Goal: Task Accomplishment & Management: Use online tool/utility

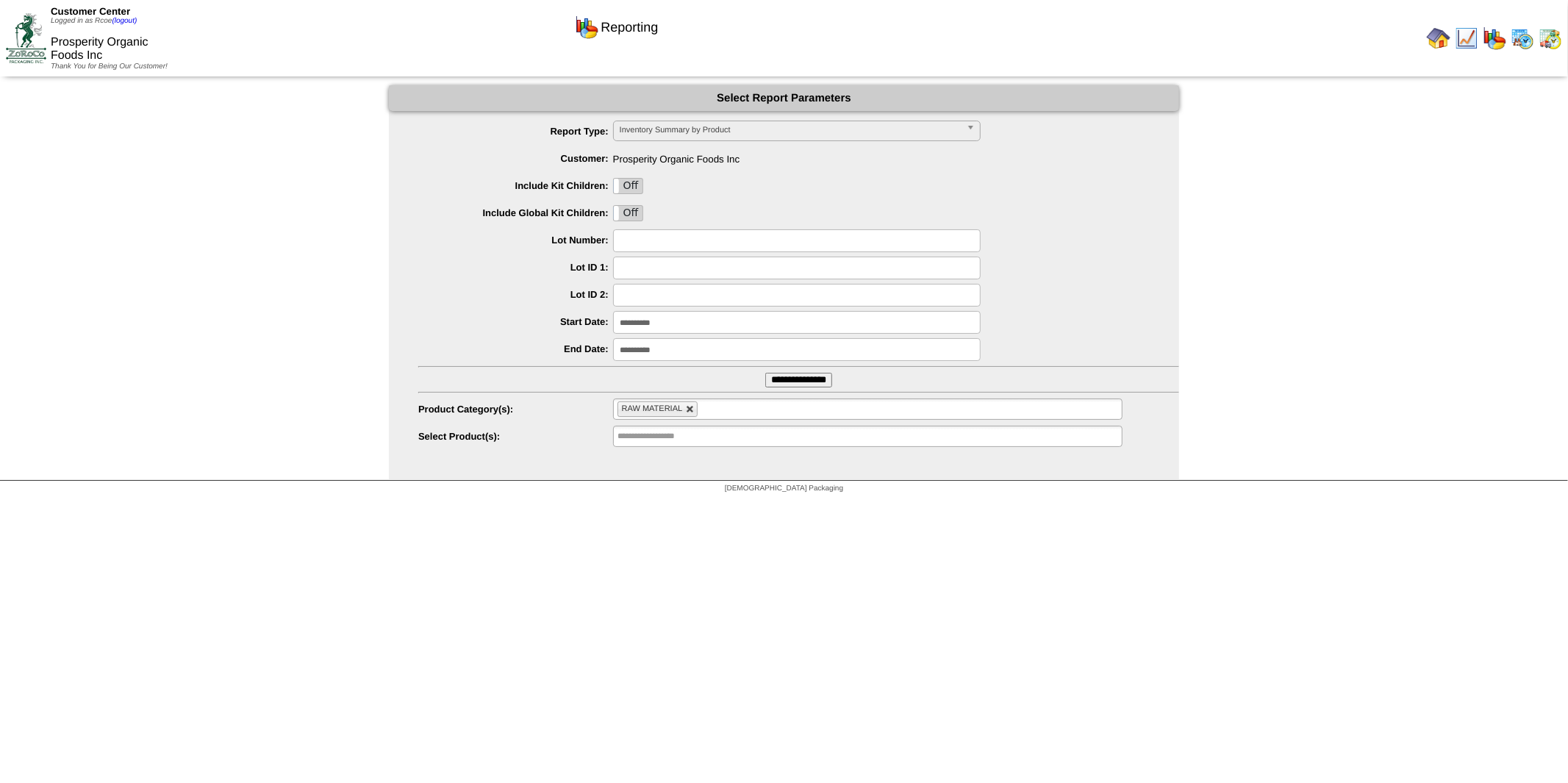
click at [687, 407] on link at bounding box center [690, 409] width 9 height 9
type input "**********"
click at [687, 407] on input "text" at bounding box center [664, 408] width 94 height 18
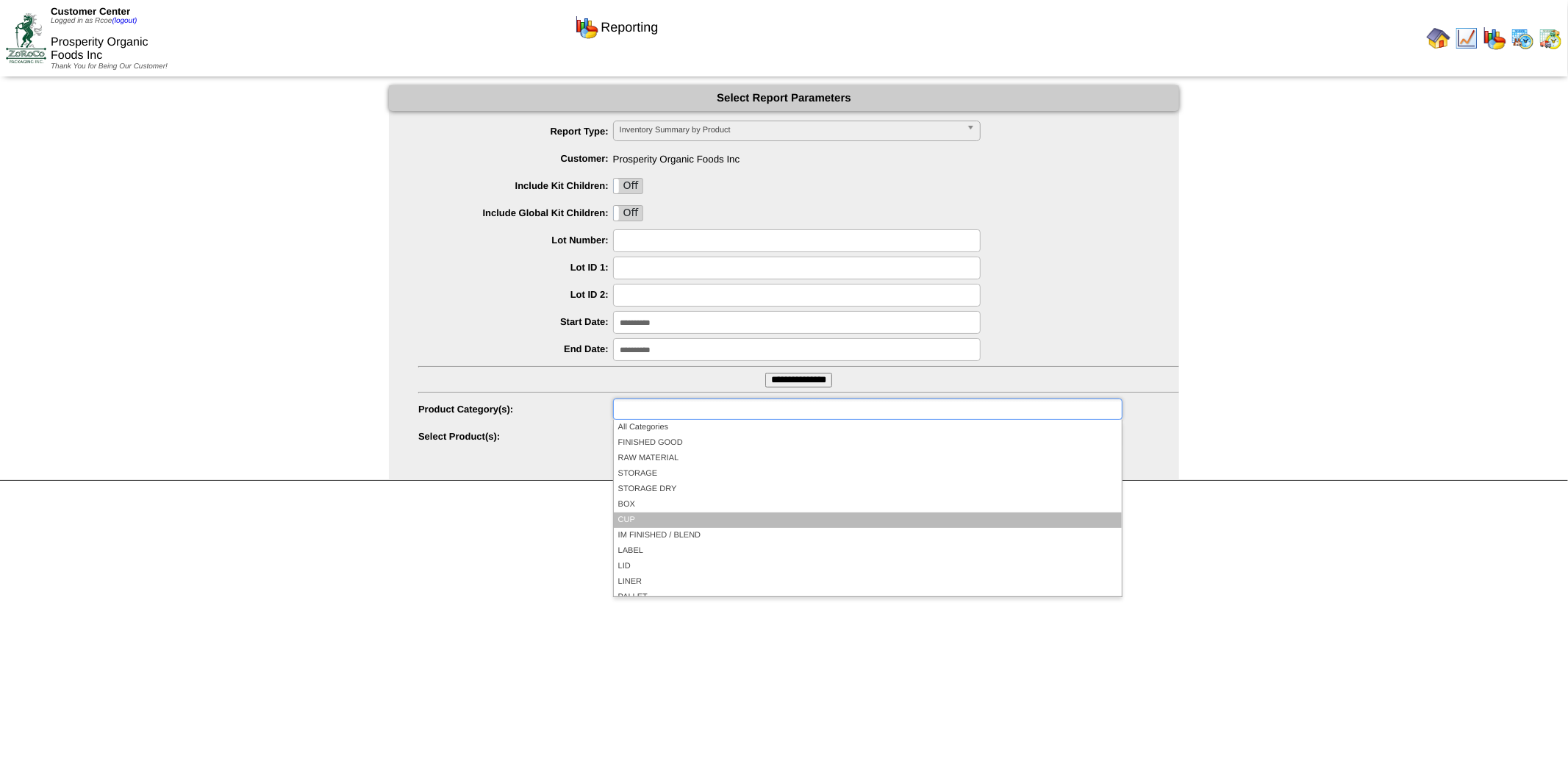
click at [718, 518] on li "CUP" at bounding box center [867, 521] width 508 height 16
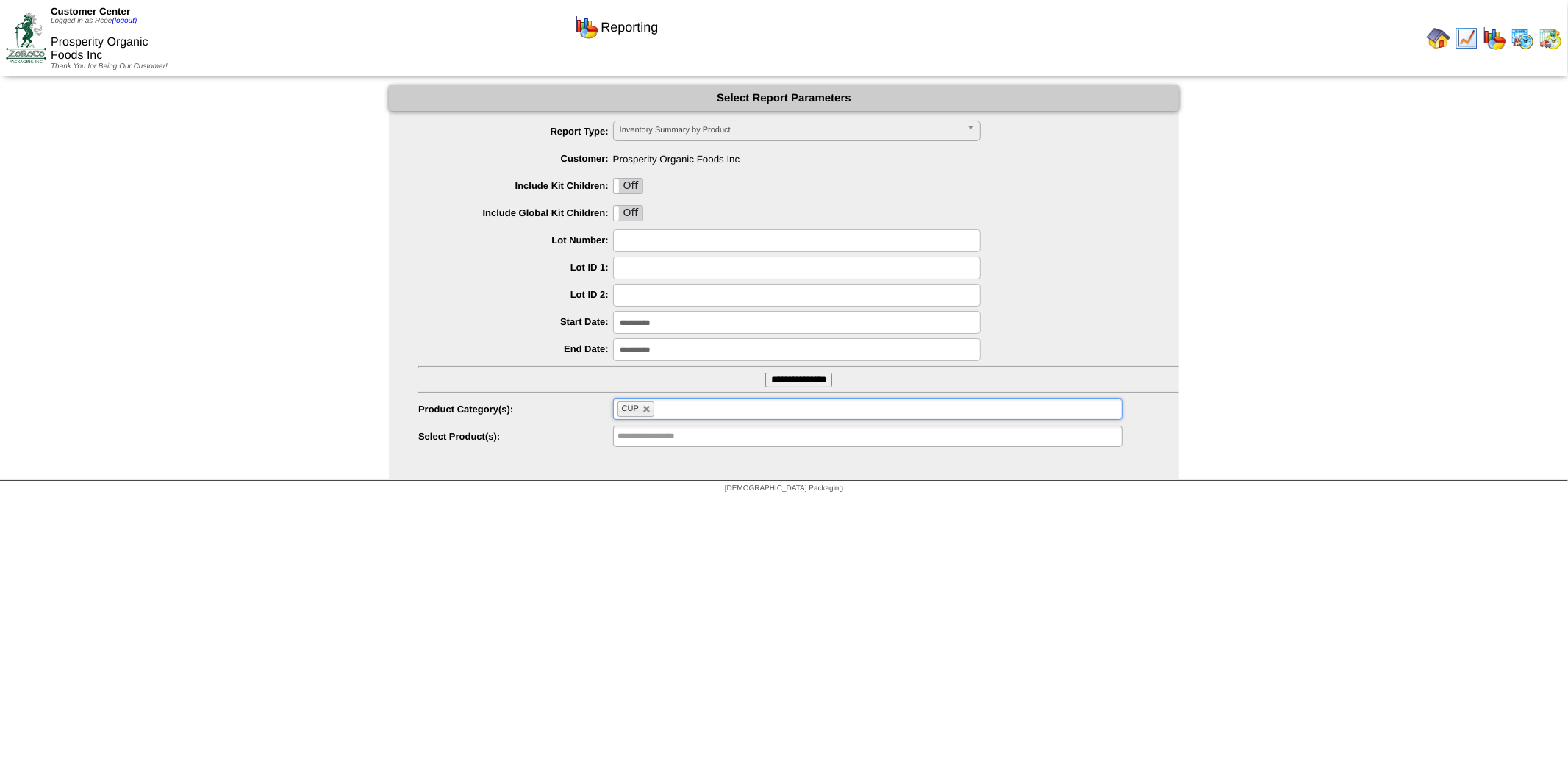
click at [722, 405] on ul "CUP" at bounding box center [867, 408] width 510 height 21
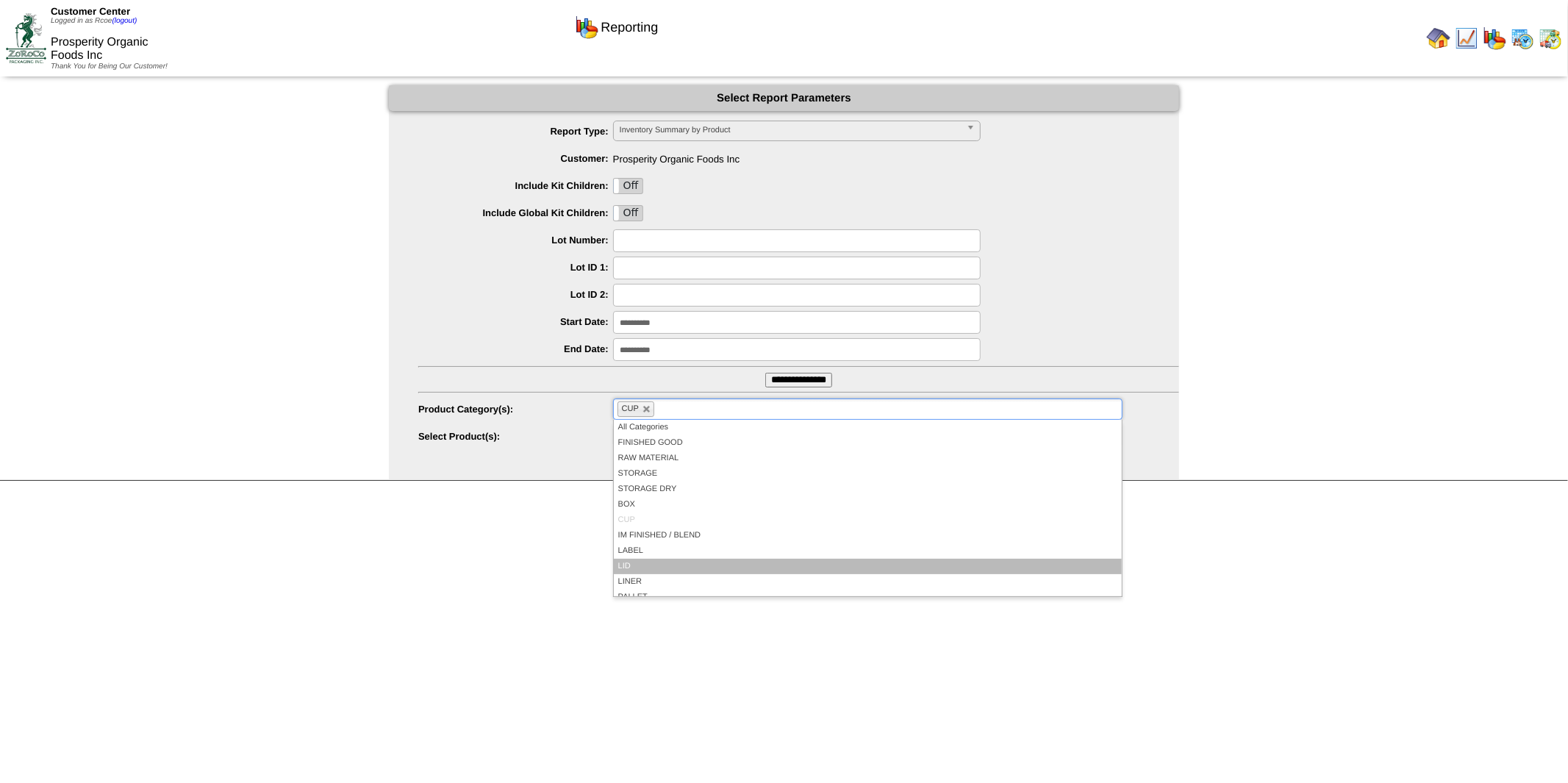
click at [707, 562] on li "LID" at bounding box center [867, 566] width 508 height 16
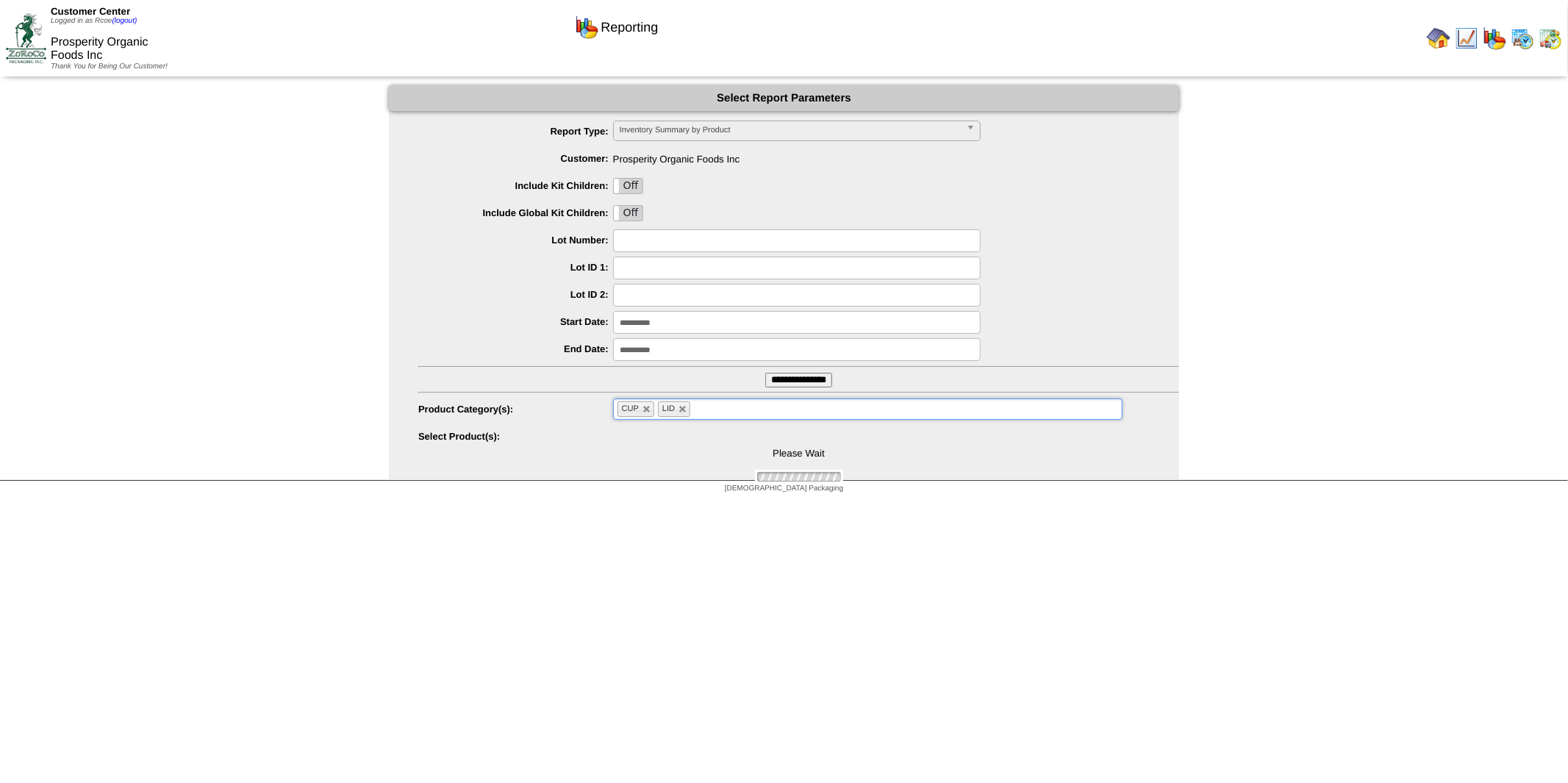
click at [732, 408] on ul "CUP LID" at bounding box center [867, 408] width 510 height 21
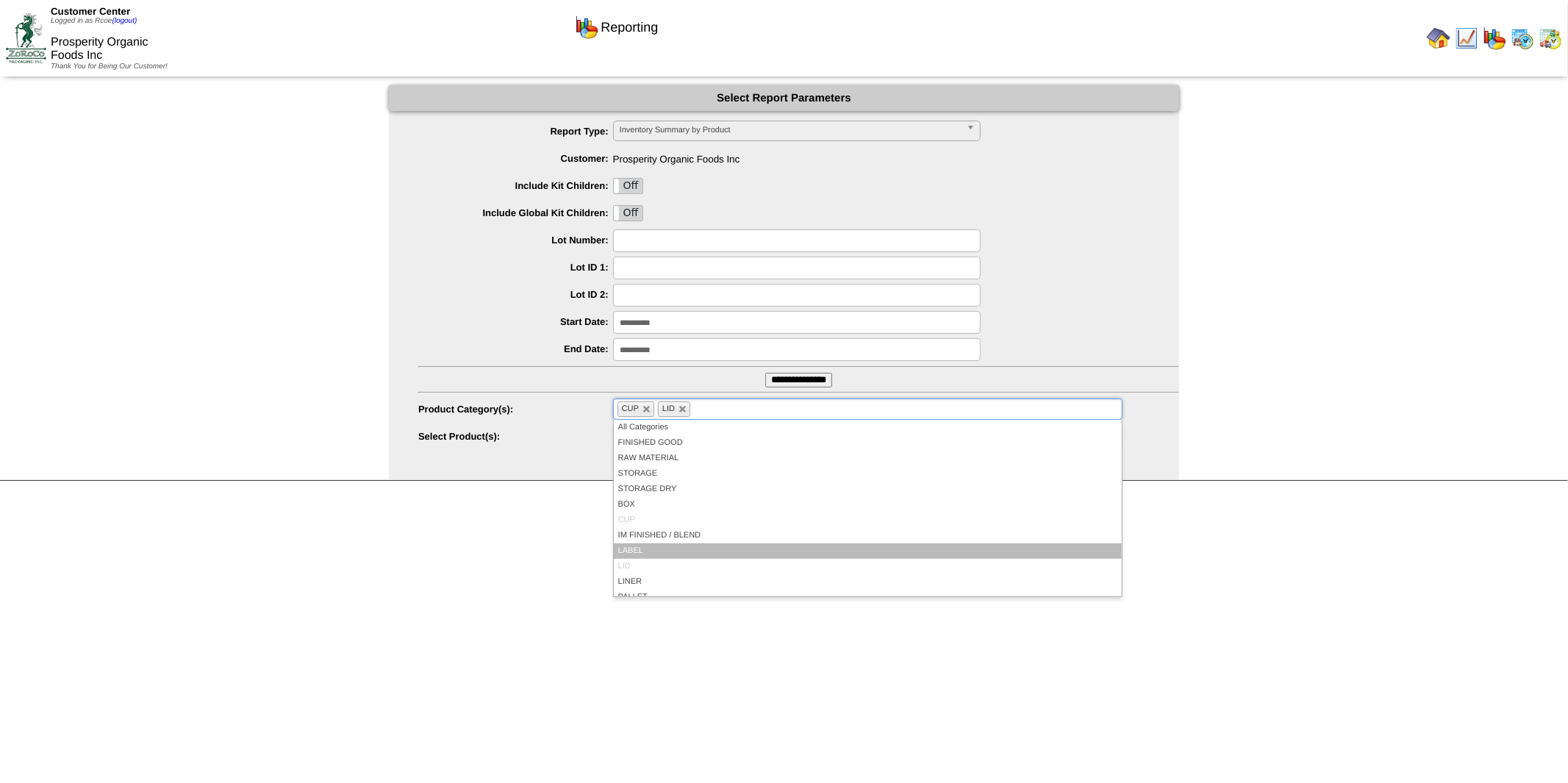
click at [710, 544] on li "LABEL" at bounding box center [867, 551] width 508 height 16
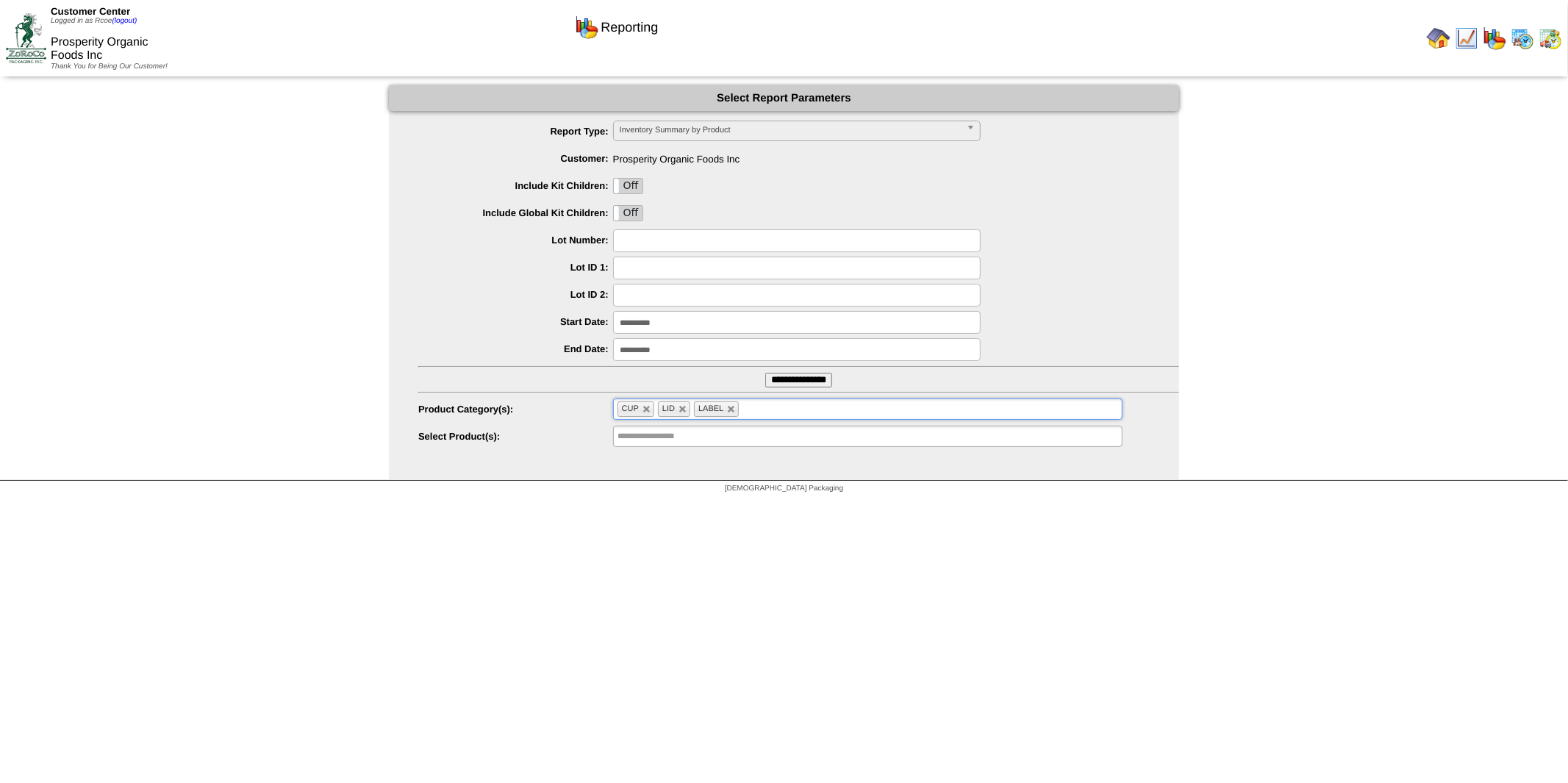
click at [785, 408] on ul "CUP LID LABEL" at bounding box center [867, 408] width 510 height 21
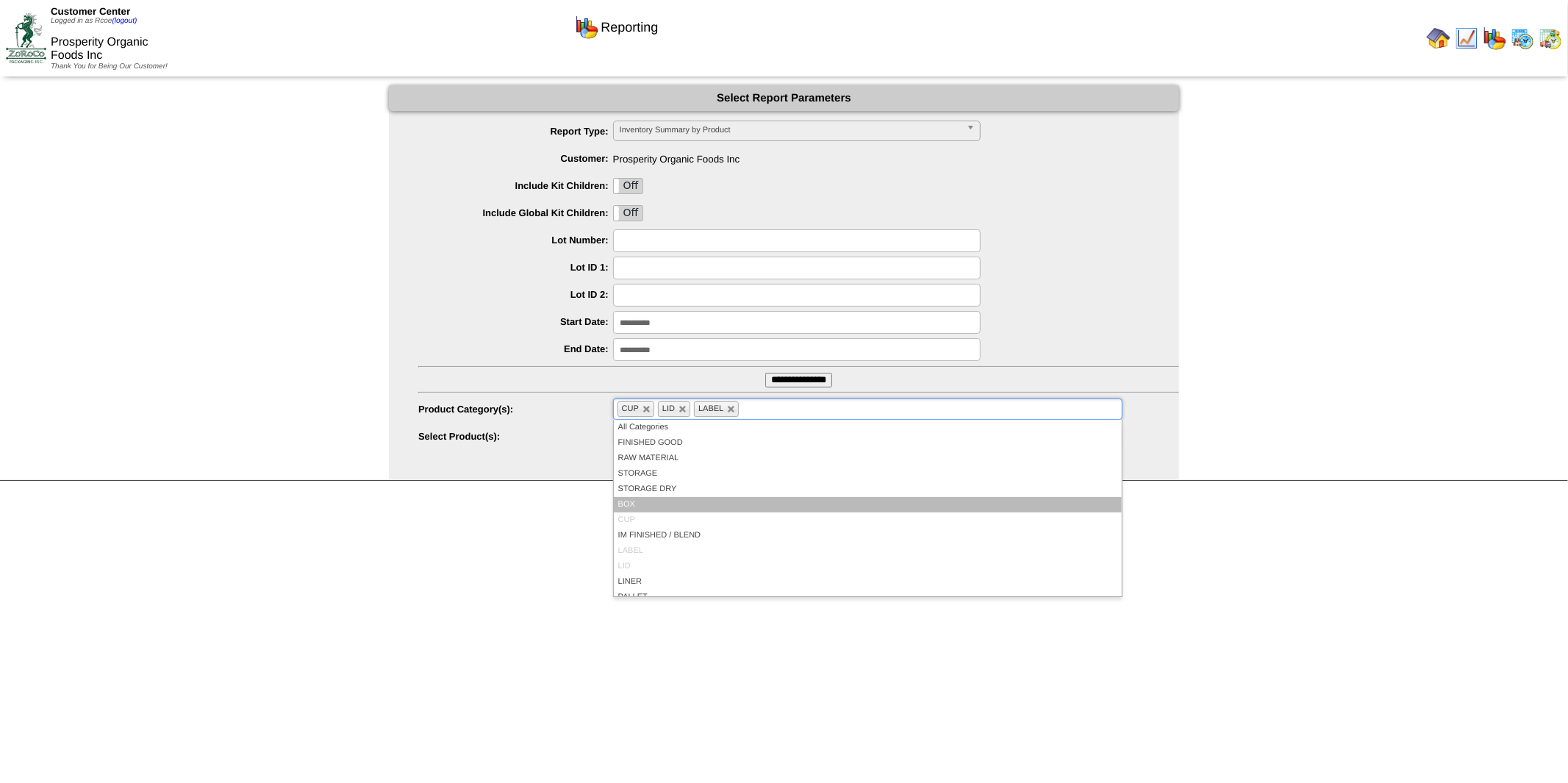
click at [787, 502] on li "BOX" at bounding box center [867, 505] width 508 height 16
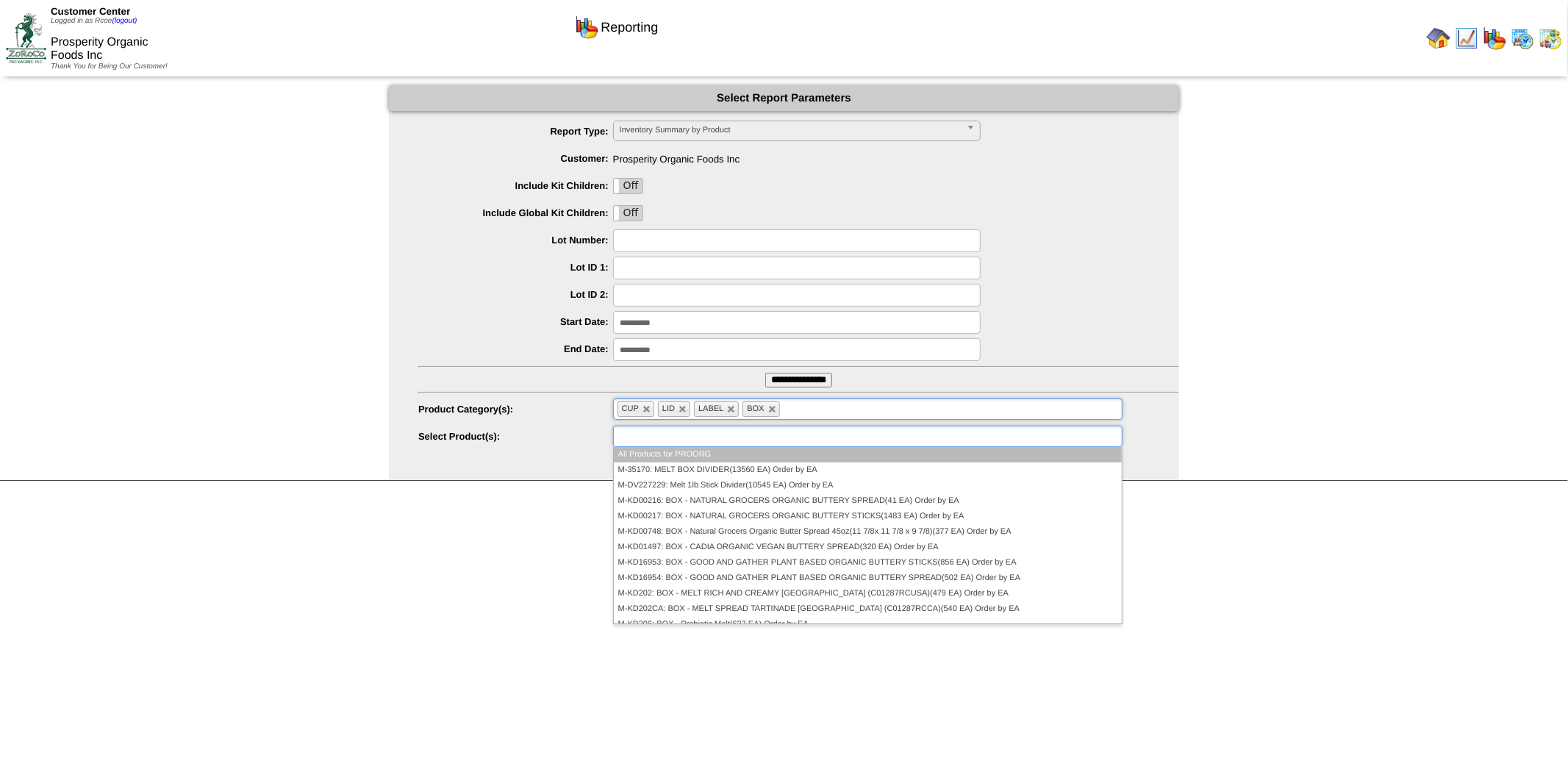
click at [803, 436] on ul at bounding box center [867, 435] width 510 height 21
click at [770, 431] on ul at bounding box center [867, 435] width 510 height 21
click at [800, 407] on input "text" at bounding box center [792, 408] width 18 height 18
type input "**********"
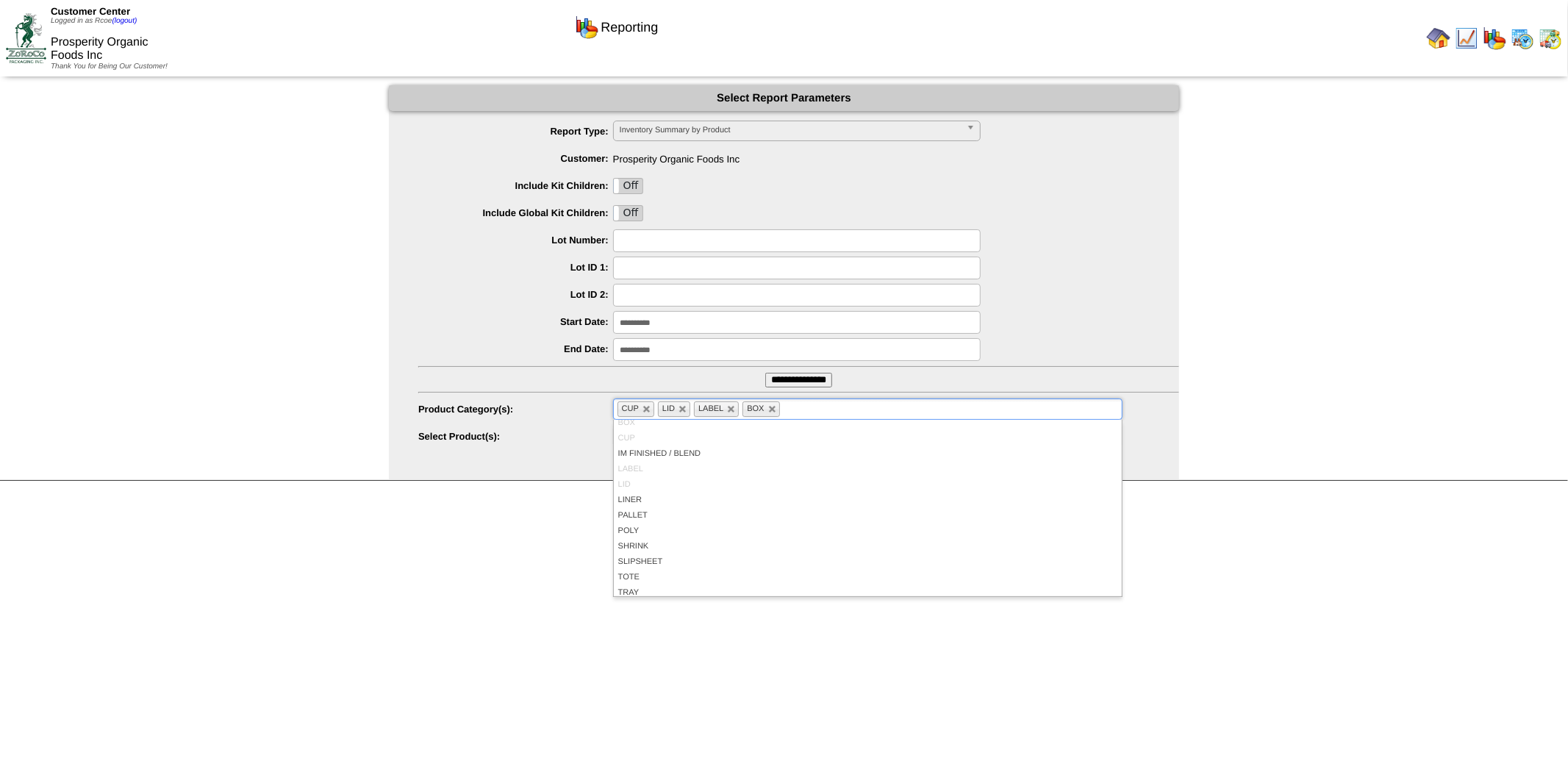
scroll to position [85, 0]
click at [578, 501] on html "Customer Center Logged in as Rcoe (logout) Prosperity Organic Foods Inc Thank Y…" at bounding box center [784, 250] width 1568 height 501
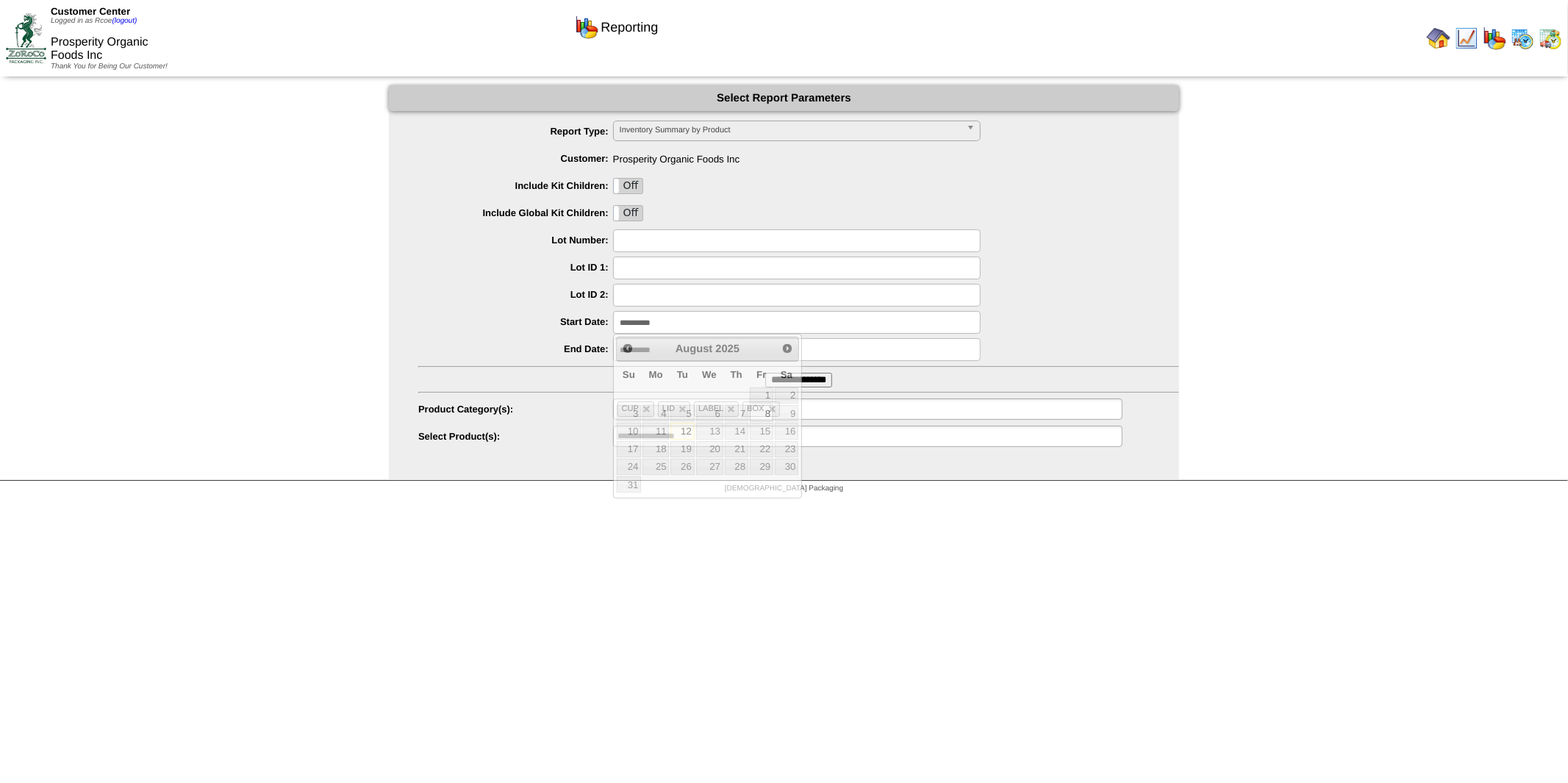
click at [707, 322] on input "**********" at bounding box center [797, 322] width 368 height 23
click at [679, 430] on link "12" at bounding box center [683, 430] width 24 height 16
type input "**********"
click at [697, 349] on input "**********" at bounding box center [797, 349] width 368 height 23
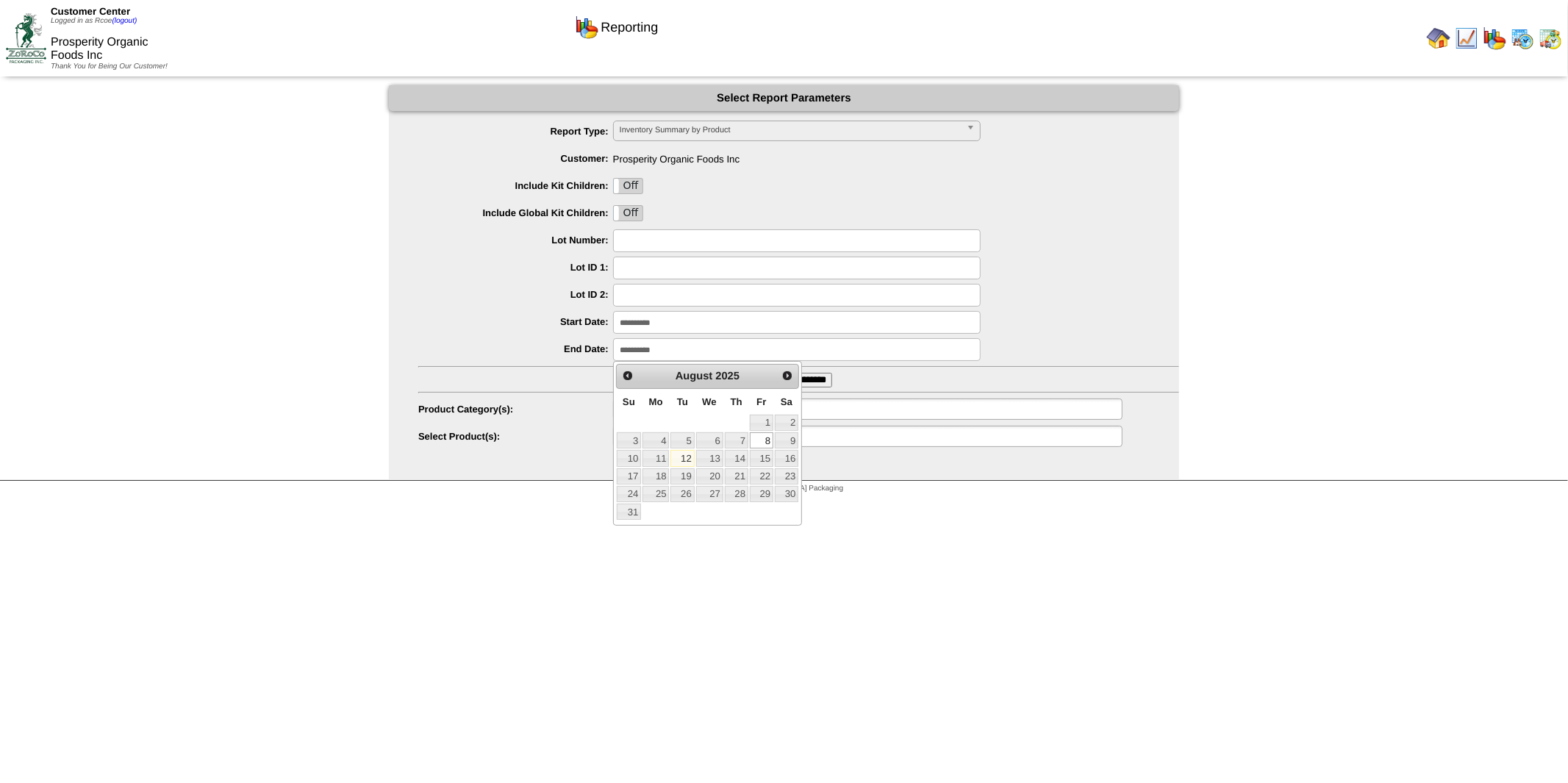
click at [686, 461] on link "12" at bounding box center [683, 458] width 24 height 16
type input "**********"
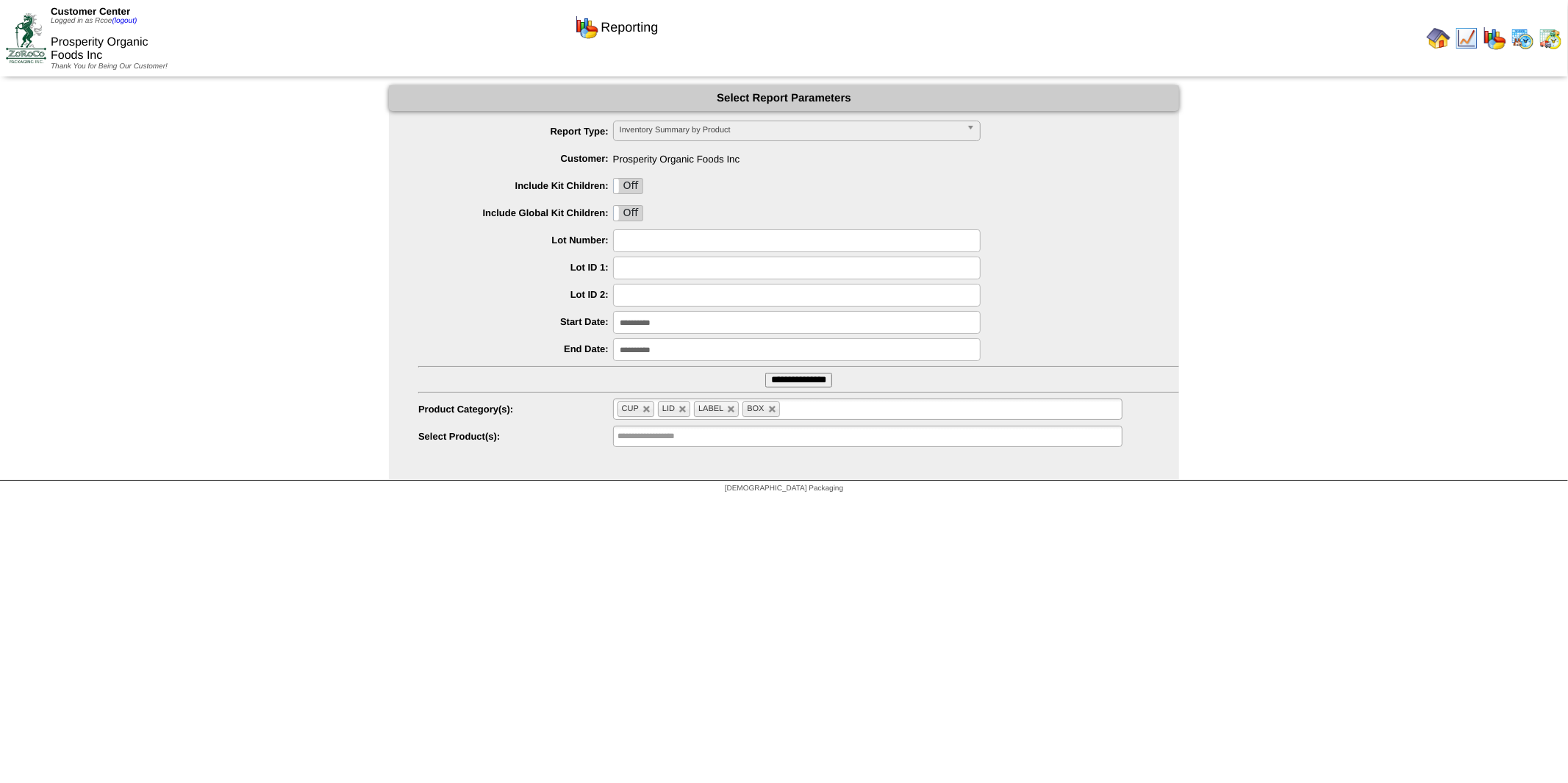
click at [790, 380] on input "**********" at bounding box center [798, 380] width 67 height 15
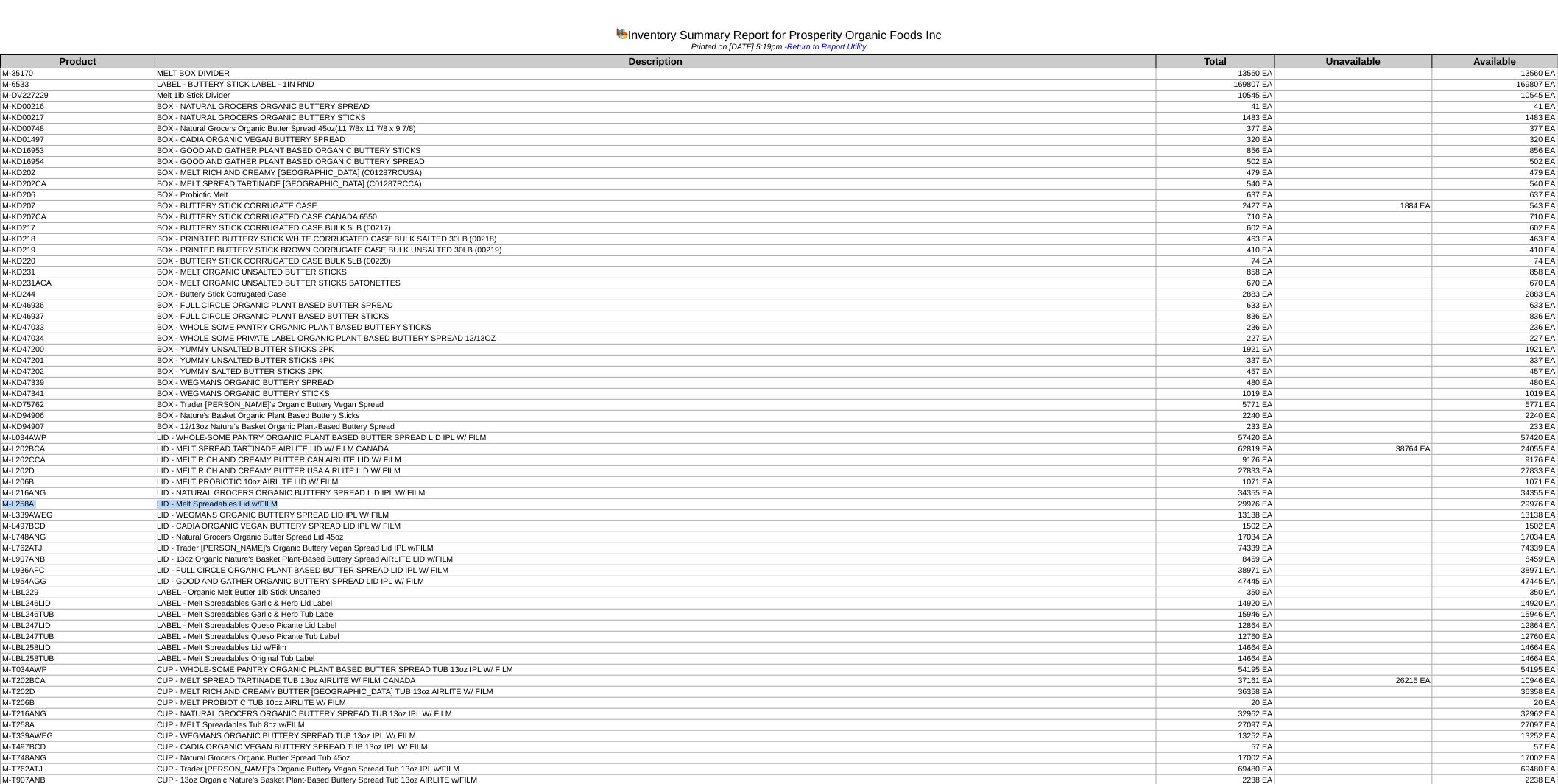
drag, startPoint x: 2, startPoint y: 509, endPoint x: 315, endPoint y: 511, distance: 313.0
click at [315, 510] on tr "M-L258A LID - Melt Spreadables Lid w/FILM 29976 EA 29976 EA" at bounding box center [779, 503] width 1557 height 11
click at [190, 510] on td "LID - Melt Spreadables Lid w/FILM" at bounding box center [655, 503] width 1002 height 11
drag, startPoint x: 190, startPoint y: 511, endPoint x: 282, endPoint y: 521, distance: 92.5
click at [282, 521] on tbody "Product Description Total Unavailable Available M-35170 MELT BOX DIVIDER 13560 …" at bounding box center [779, 431] width 1557 height 753
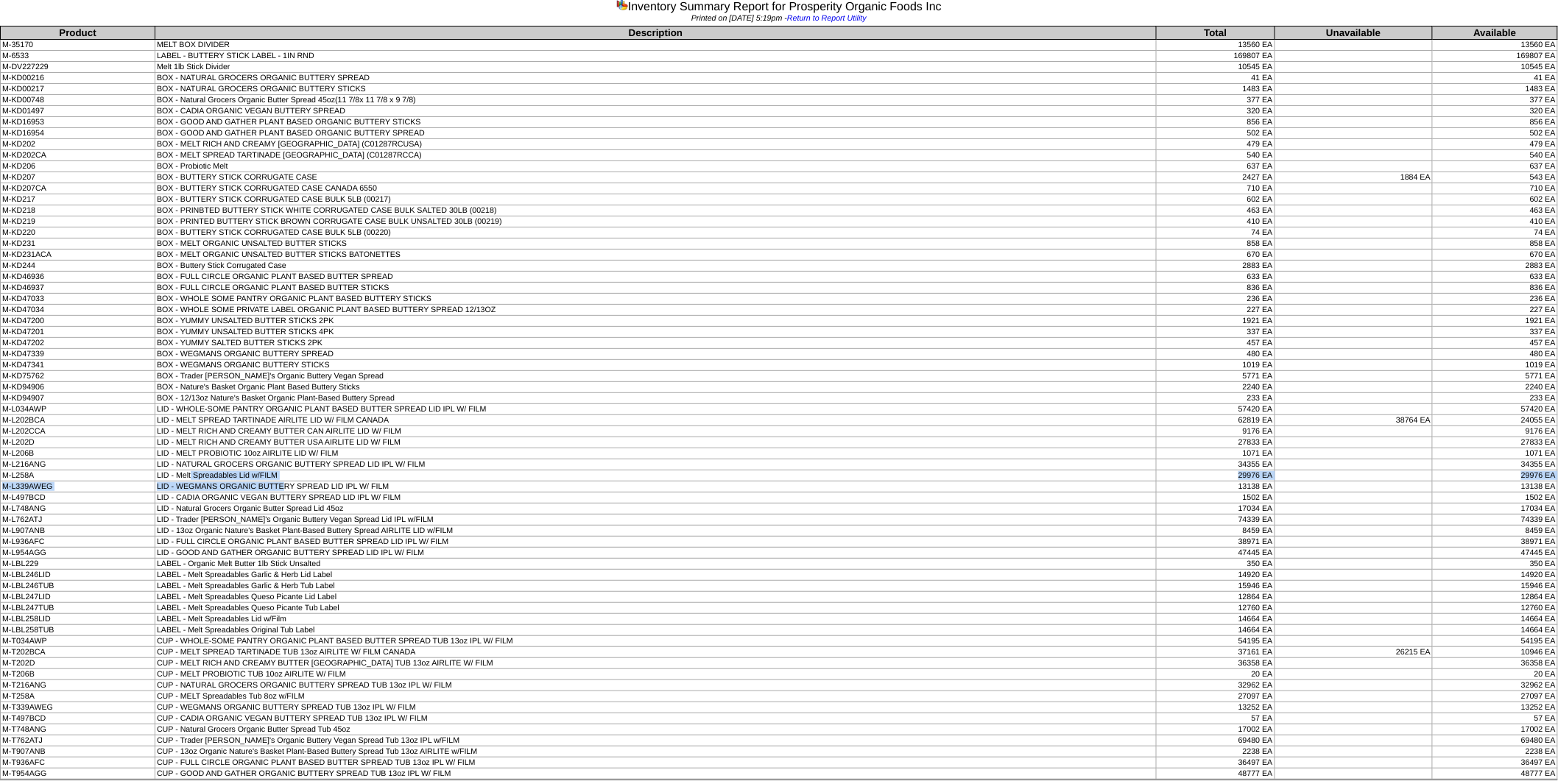
scroll to position [43, 0]
drag, startPoint x: 178, startPoint y: 693, endPoint x: 315, endPoint y: 701, distance: 137.2
click at [315, 701] on tbody "Product Description Total Unavailable Available M-35170 MELT BOX DIVIDER 13560 …" at bounding box center [779, 403] width 1557 height 753
drag, startPoint x: 215, startPoint y: 569, endPoint x: 253, endPoint y: 578, distance: 39.1
click at [253, 578] on tbody "Product Description Total Unavailable Available M-35170 MELT BOX DIVIDER 13560 …" at bounding box center [779, 403] width 1557 height 753
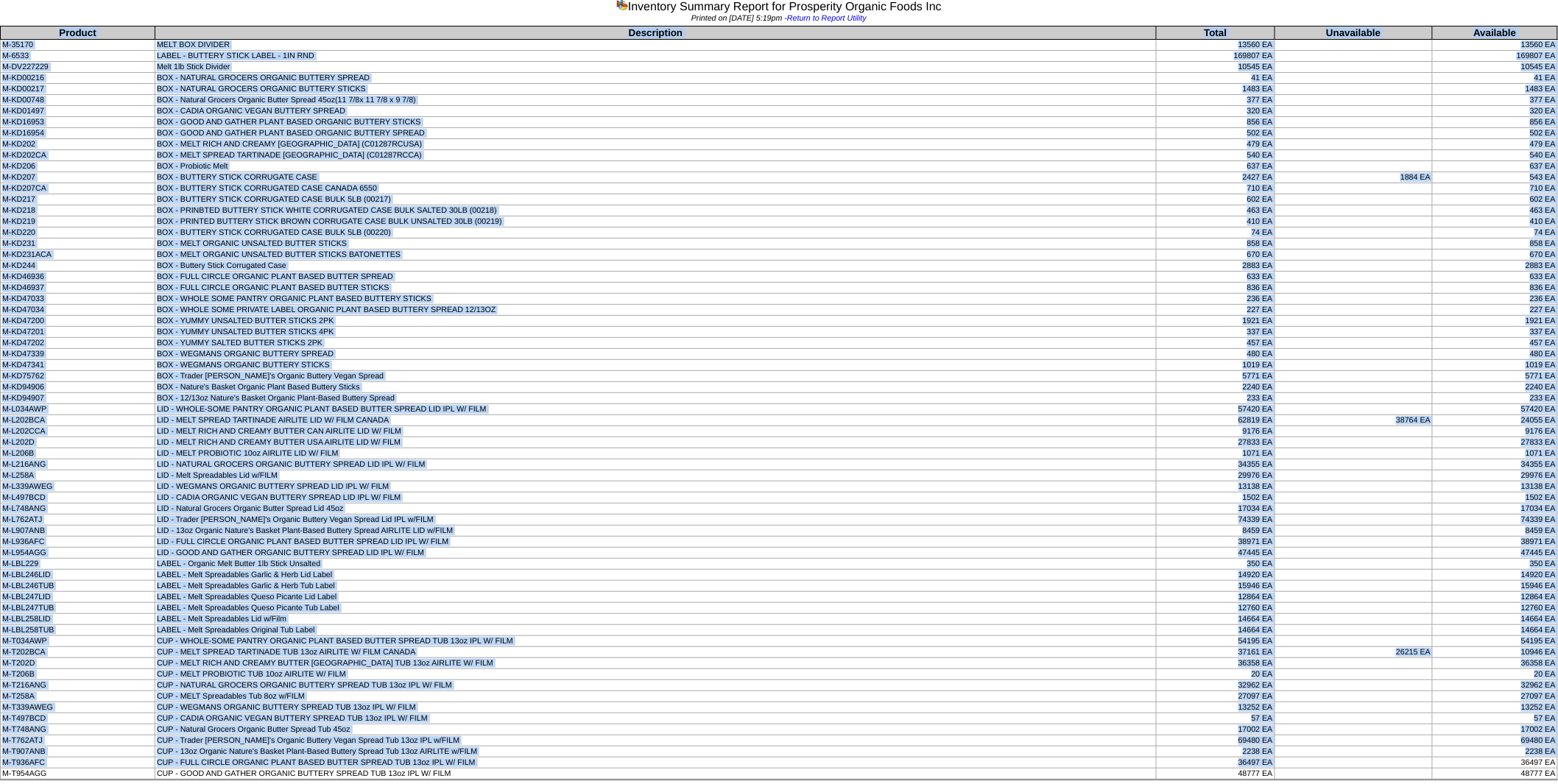
drag, startPoint x: 61, startPoint y: 58, endPoint x: 1551, endPoint y: 771, distance: 1651.8
click at [1551, 771] on tbody "Product Description Total Unavailable Available M-35170 MELT BOX DIVIDER 13560 …" at bounding box center [779, 403] width 1557 height 753
copy tbody "Product Description Total Unavailable Available M-35170 MELT BOX DIVIDER 13560 …"
